Goal: Task Accomplishment & Management: Use online tool/utility

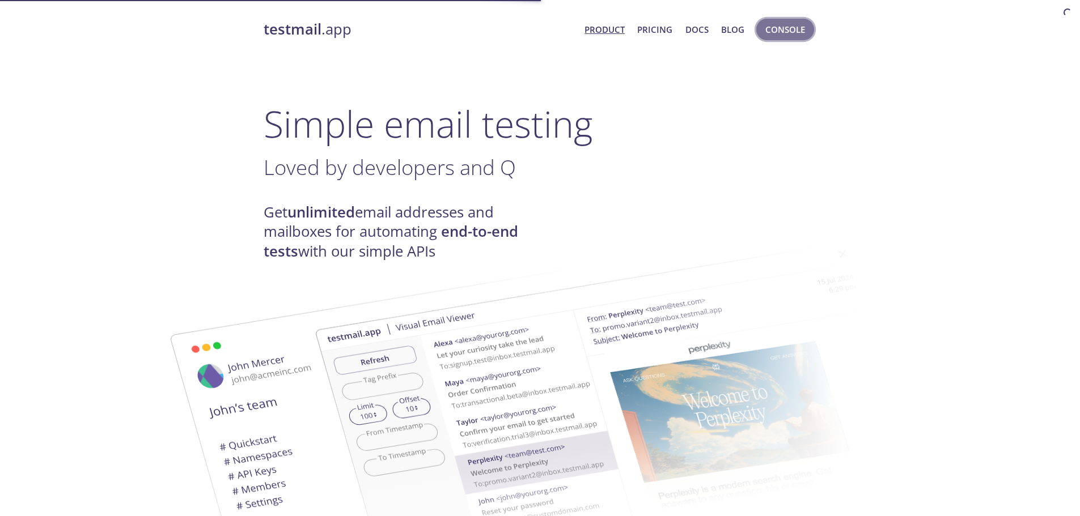
drag, startPoint x: 0, startPoint y: 0, endPoint x: 793, endPoint y: 32, distance: 793.8
click at [793, 32] on span "Console" at bounding box center [785, 29] width 40 height 15
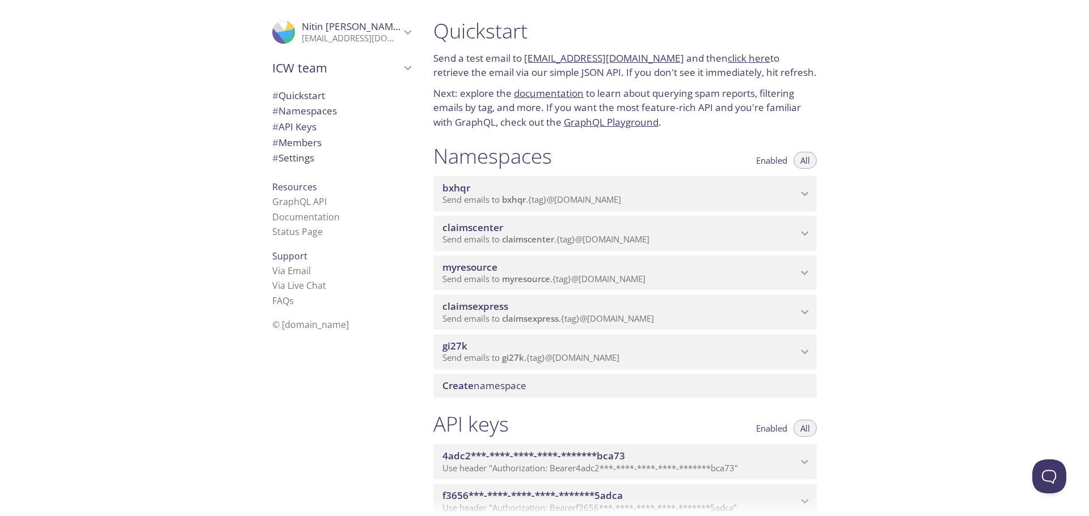
click at [581, 273] on span "myresource" at bounding box center [619, 267] width 355 height 12
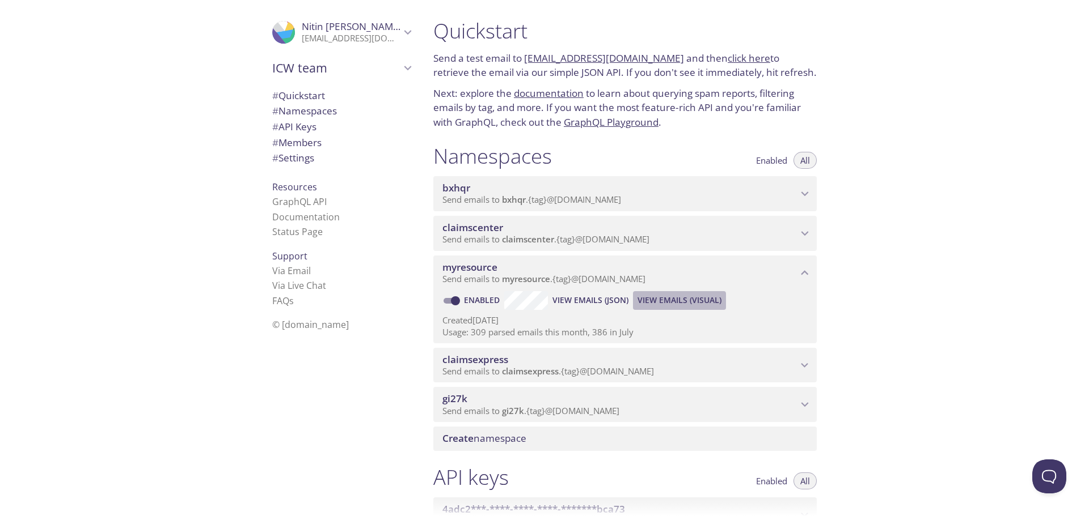
click at [663, 302] on span "View Emails (Visual)" at bounding box center [679, 301] width 84 height 14
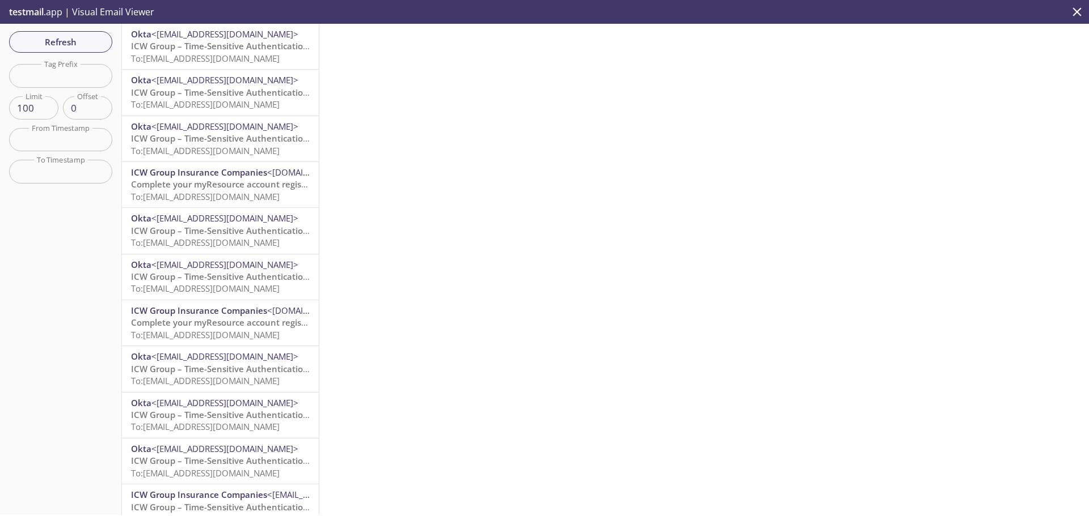
click at [221, 52] on span "ICW Group – Time-Sensitive Authentication Code" at bounding box center [231, 45] width 201 height 11
